Goal: Task Accomplishment & Management: Use online tool/utility

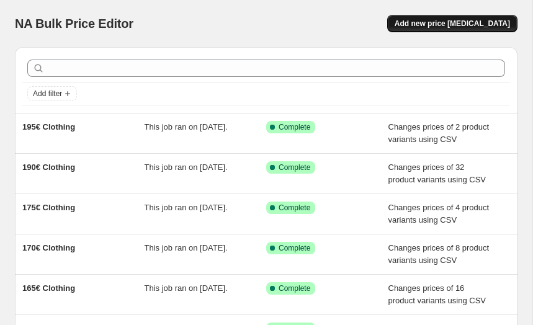
click at [482, 26] on span "Add new price [MEDICAL_DATA]" at bounding box center [452, 24] width 115 height 10
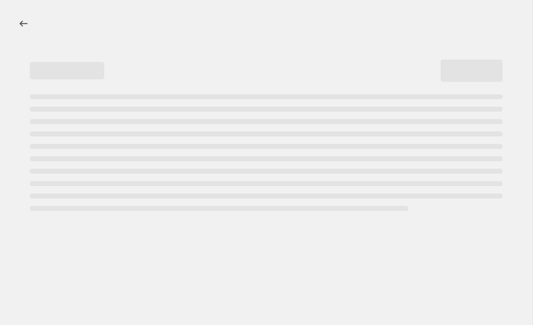
select select "percentage"
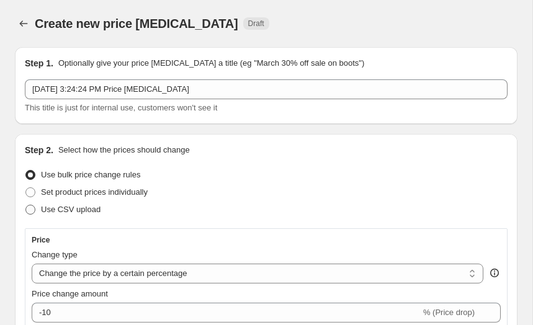
click at [66, 214] on span "Use CSV upload" at bounding box center [71, 209] width 60 height 9
click at [26, 205] on input "Use CSV upload" at bounding box center [25, 205] width 1 height 1
radio input "true"
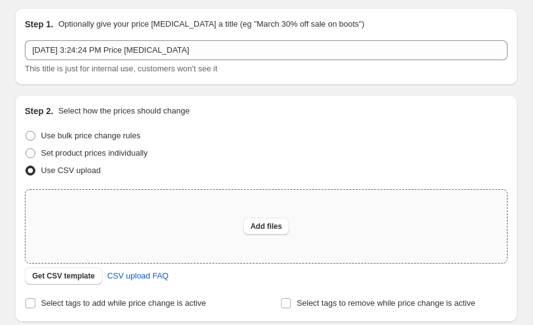
scroll to position [50, 0]
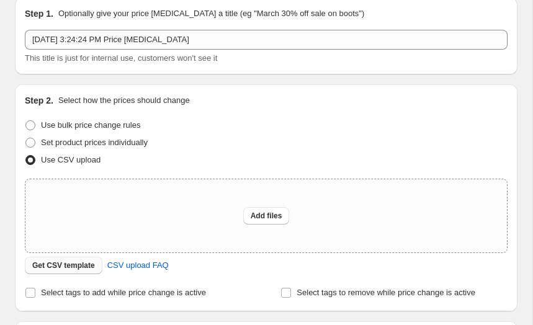
click at [91, 264] on span "Get CSV template" at bounding box center [63, 266] width 63 height 10
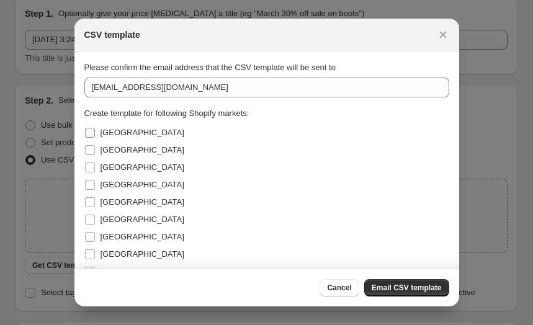
click at [102, 132] on span "[GEOGRAPHIC_DATA]" at bounding box center [143, 132] width 84 height 9
click at [95, 132] on input "[GEOGRAPHIC_DATA]" at bounding box center [90, 133] width 10 height 10
checkbox input "true"
click at [93, 152] on input "[GEOGRAPHIC_DATA]" at bounding box center [90, 150] width 10 height 10
checkbox input "true"
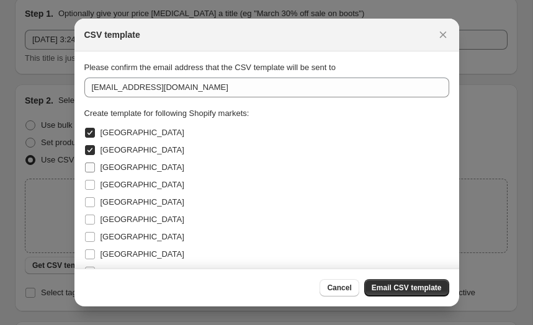
click at [93, 163] on input "[GEOGRAPHIC_DATA]" at bounding box center [90, 168] width 10 height 10
checkbox input "true"
click at [90, 187] on input "[GEOGRAPHIC_DATA]" at bounding box center [90, 185] width 10 height 10
checkbox input "true"
click at [90, 200] on input "[GEOGRAPHIC_DATA]" at bounding box center [90, 202] width 10 height 10
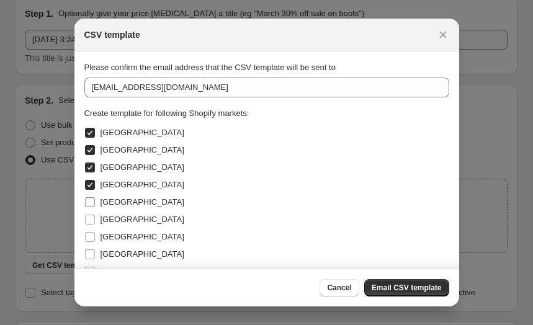
checkbox input "true"
click at [90, 216] on input "[GEOGRAPHIC_DATA]" at bounding box center [90, 220] width 10 height 10
checkbox input "true"
click at [89, 232] on input "[GEOGRAPHIC_DATA]" at bounding box center [90, 237] width 10 height 10
checkbox input "true"
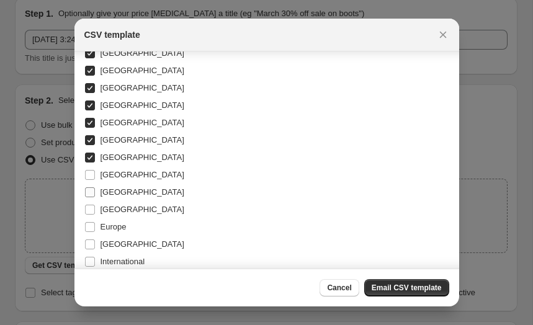
scroll to position [83, 0]
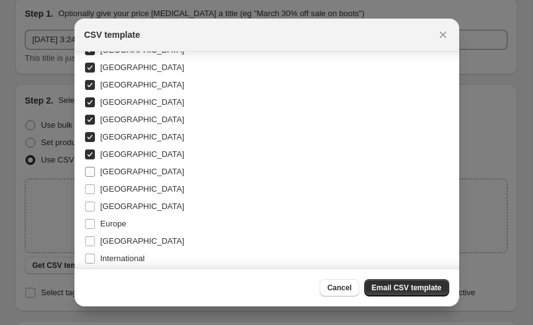
click at [91, 177] on span ":r2b:" at bounding box center [89, 171] width 11 height 11
click at [91, 177] on input "[GEOGRAPHIC_DATA]" at bounding box center [90, 172] width 10 height 10
checkbox input "true"
click at [91, 191] on input "[GEOGRAPHIC_DATA]" at bounding box center [90, 189] width 10 height 10
checkbox input "true"
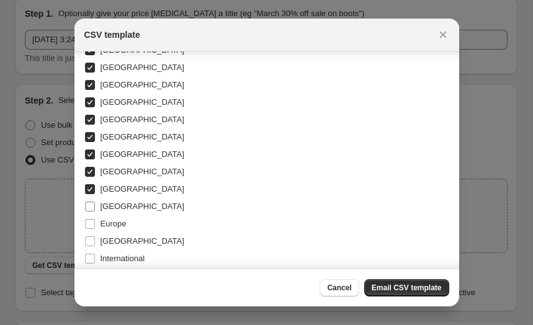
click at [91, 208] on input "[GEOGRAPHIC_DATA]" at bounding box center [90, 207] width 10 height 10
checkbox input "true"
click at [91, 224] on input "Europe" at bounding box center [90, 224] width 10 height 10
checkbox input "true"
click at [91, 242] on input "[GEOGRAPHIC_DATA]" at bounding box center [90, 242] width 10 height 10
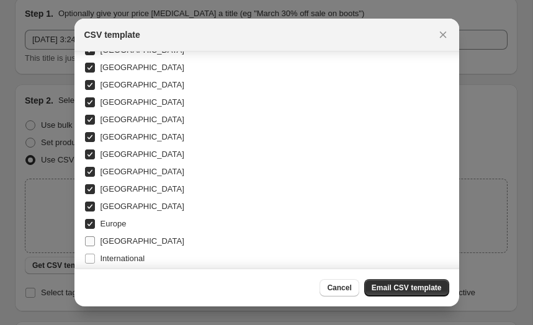
checkbox input "true"
click at [91, 254] on input "International" at bounding box center [90, 259] width 10 height 10
checkbox input "true"
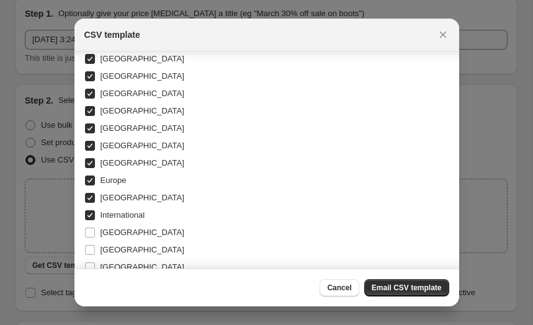
scroll to position [136, 0]
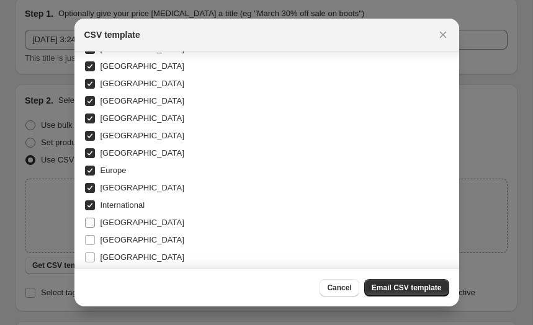
click at [90, 225] on input "[GEOGRAPHIC_DATA]" at bounding box center [90, 223] width 10 height 10
checkbox input "true"
click at [89, 238] on input "[GEOGRAPHIC_DATA]" at bounding box center [90, 240] width 10 height 10
checkbox input "true"
click at [89, 252] on span ":r2b:" at bounding box center [89, 257] width 11 height 11
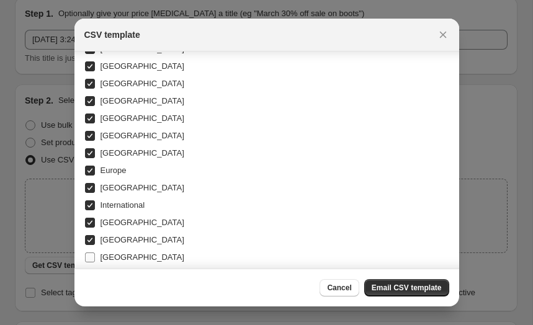
click at [89, 253] on input "[GEOGRAPHIC_DATA]" at bounding box center [90, 258] width 10 height 10
checkbox input "true"
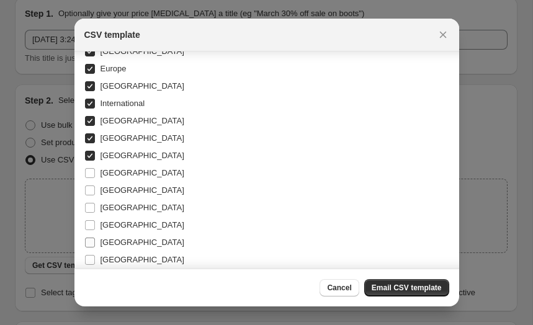
scroll to position [243, 0]
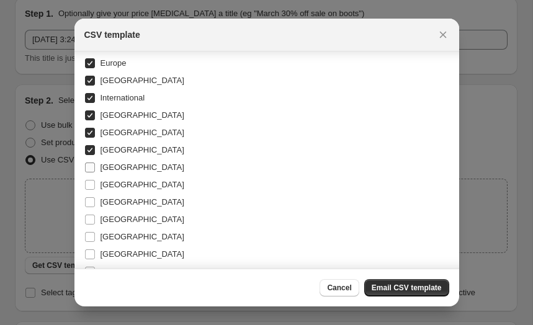
click at [94, 168] on input "[GEOGRAPHIC_DATA]" at bounding box center [90, 168] width 10 height 10
checkbox input "true"
click at [94, 188] on input "[GEOGRAPHIC_DATA]" at bounding box center [90, 185] width 10 height 10
checkbox input "true"
click at [94, 210] on label "[GEOGRAPHIC_DATA]" at bounding box center [134, 202] width 100 height 17
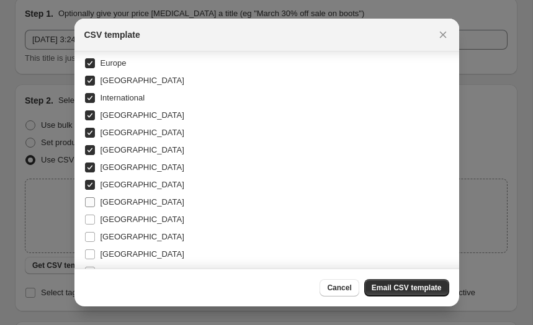
click at [94, 207] on input "[GEOGRAPHIC_DATA]" at bounding box center [90, 202] width 10 height 10
checkbox input "true"
click at [94, 217] on input "[GEOGRAPHIC_DATA]" at bounding box center [90, 220] width 10 height 10
checkbox input "true"
click at [94, 232] on input "[GEOGRAPHIC_DATA]" at bounding box center [90, 237] width 10 height 10
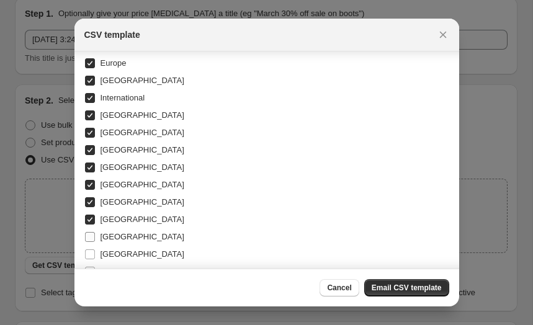
checkbox input "true"
click at [344, 291] on span "Cancel" at bounding box center [339, 288] width 24 height 10
